Goal: Complete application form: Complete application form

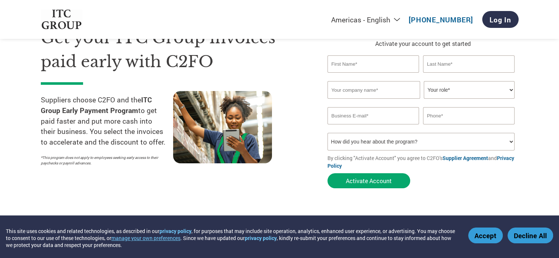
scroll to position [38, 0]
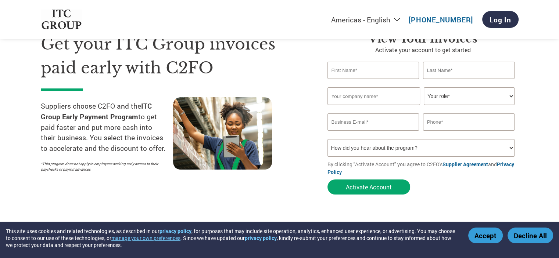
click at [381, 66] on input "text" at bounding box center [373, 70] width 92 height 17
type input "RAKHI"
type input "DAS"
type input "THE NEXT GEN OFF AND SOLUTION"
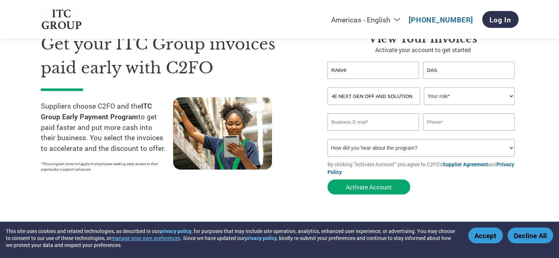
scroll to position [0, 0]
click at [508, 94] on select "Your role* CFO Controller Credit Manager Finance Director Treasurer CEO Preside…" at bounding box center [469, 96] width 91 height 18
select select "OWNER_FOUNDER"
click at [424, 87] on select "Your role* CFO Controller Credit Manager Finance Director Treasurer CEO Preside…" at bounding box center [469, 96] width 91 height 18
click at [376, 125] on input "email" at bounding box center [373, 122] width 92 height 17
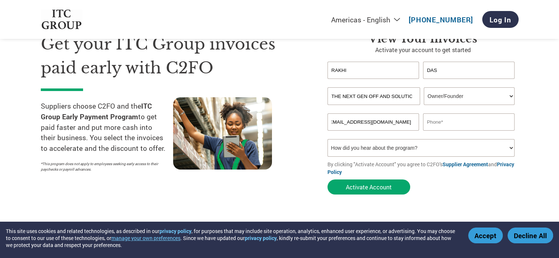
scroll to position [0, 20]
type input "SALES@NEXTGENOFFICESOLUTION.COM"
type input "9706939189"
click at [374, 150] on select "How did you hear about the program? Received a letter Email Social Media Online…" at bounding box center [420, 148] width 187 height 18
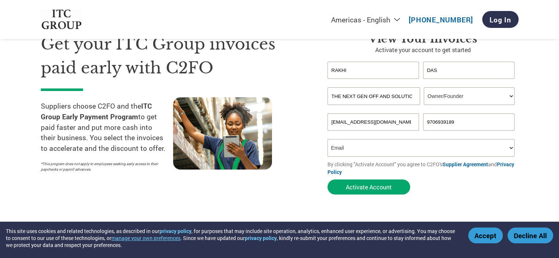
click at [327, 139] on select "How did you hear about the program? Received a letter Email Social Media Online…" at bounding box center [420, 148] width 187 height 18
click at [488, 148] on select "How did you hear about the program? Received a letter Email Social Media Online…" at bounding box center [420, 148] width 187 height 18
click at [327, 139] on select "How did you hear about the program? Received a letter Email Social Media Online…" at bounding box center [420, 148] width 187 height 18
click at [490, 145] on select "How did you hear about the program? Received a letter Email Social Media Online…" at bounding box center [420, 148] width 187 height 18
select select "Email"
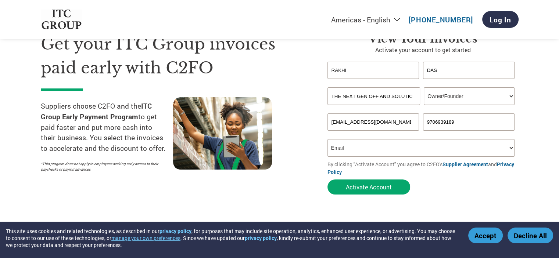
click at [327, 139] on select "How did you hear about the program? Received a letter Email Social Media Online…" at bounding box center [420, 148] width 187 height 18
click at [378, 191] on button "Activate Account" at bounding box center [368, 187] width 83 height 15
click at [378, 123] on input "SALES@NEXTGENOFFICESOLUTION.COM" at bounding box center [373, 122] width 92 height 17
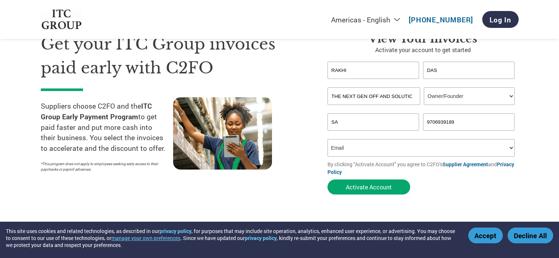
type input "S"
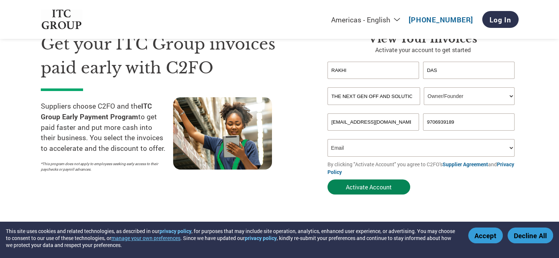
type input "sales@nextgenofficesolution.com"
click at [389, 186] on button "Activate Account" at bounding box center [368, 187] width 83 height 15
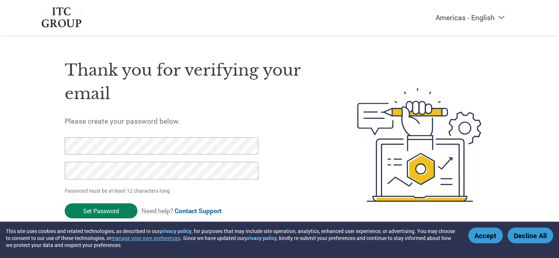
click at [116, 207] on input "Set Password" at bounding box center [101, 210] width 73 height 15
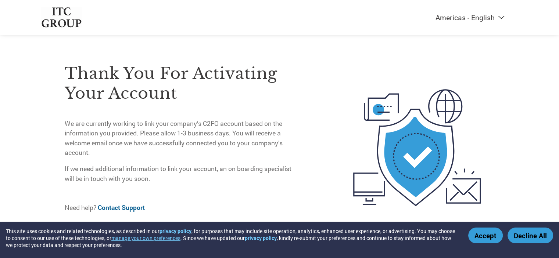
click at [522, 84] on div "Americas - English Américas - Español Américas - Português Amériques - Français…" at bounding box center [279, 118] width 559 height 237
click at [494, 234] on button "Accept" at bounding box center [485, 236] width 35 height 16
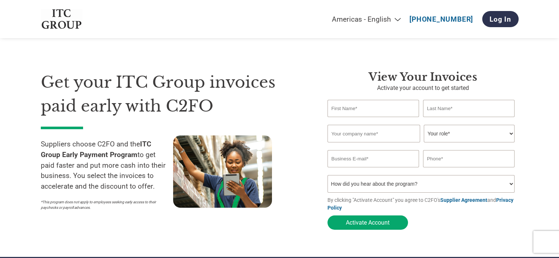
drag, startPoint x: 0, startPoint y: 0, endPoint x: 381, endPoint y: 107, distance: 395.7
click at [381, 107] on input "text" at bounding box center [373, 108] width 92 height 17
type input "ANJAN"
type input "SUTRADHAR"
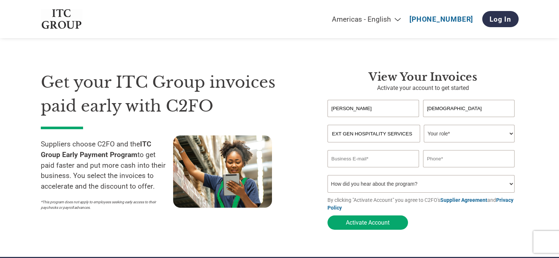
type input "NEXT GEN HOSPITALITY SERVICES"
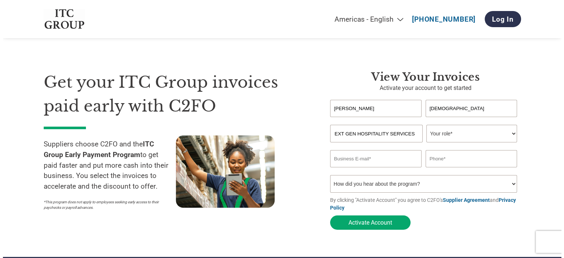
scroll to position [0, 0]
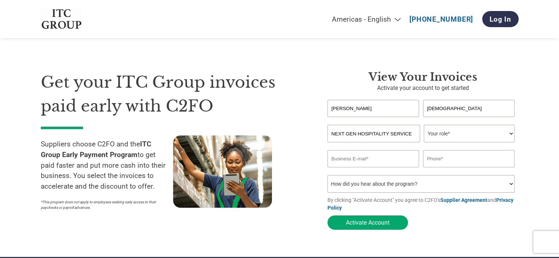
click at [512, 136] on select "Your role* CFO Controller Credit Manager Finance Director Treasurer CEO Preside…" at bounding box center [469, 134] width 91 height 18
select select "OWNER_FOUNDER"
click at [424, 125] on select "Your role* CFO Controller Credit Manager Finance Director Treasurer CEO Preside…" at bounding box center [469, 134] width 91 height 18
click at [401, 163] on input "email" at bounding box center [373, 158] width 92 height 17
type input "anjan@nextgenhospitality.in"
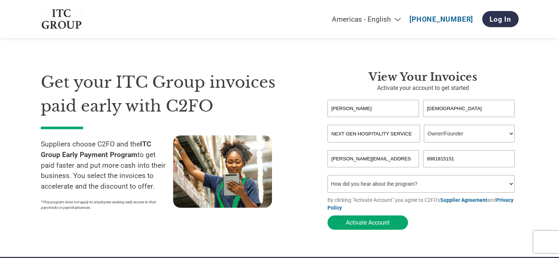
type input "8981815151"
click at [478, 191] on select "How did you hear about the program? Received a letter Email Social Media Online…" at bounding box center [420, 184] width 187 height 18
select select "Email"
click at [327, 177] on select "How did you hear about the program? Received a letter Email Social Media Online…" at bounding box center [420, 184] width 187 height 18
click at [364, 221] on button "Activate Account" at bounding box center [367, 223] width 80 height 14
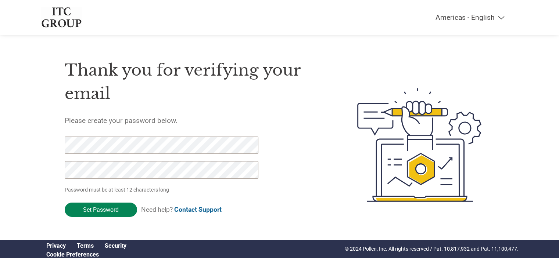
click at [115, 211] on input "Set Password" at bounding box center [101, 210] width 72 height 14
